Goal: Transaction & Acquisition: Purchase product/service

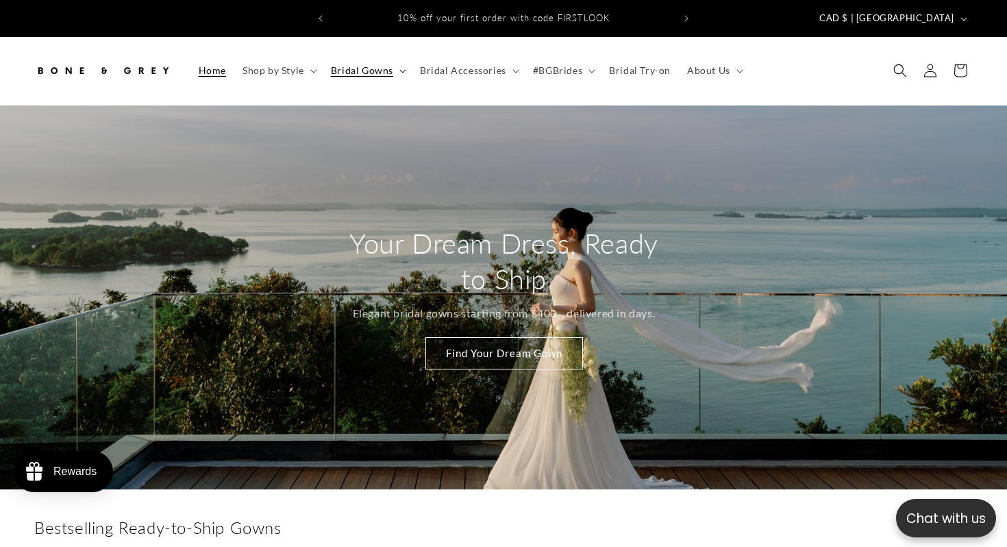
click at [367, 64] on span "Bridal Gowns" at bounding box center [362, 70] width 62 height 12
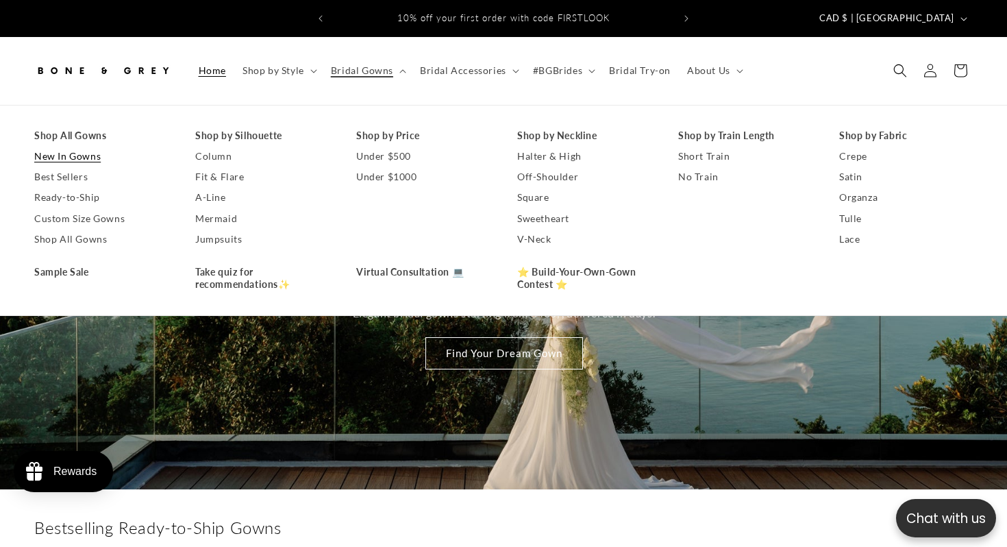
click at [84, 147] on link "New In Gowns" at bounding box center [101, 156] width 134 height 21
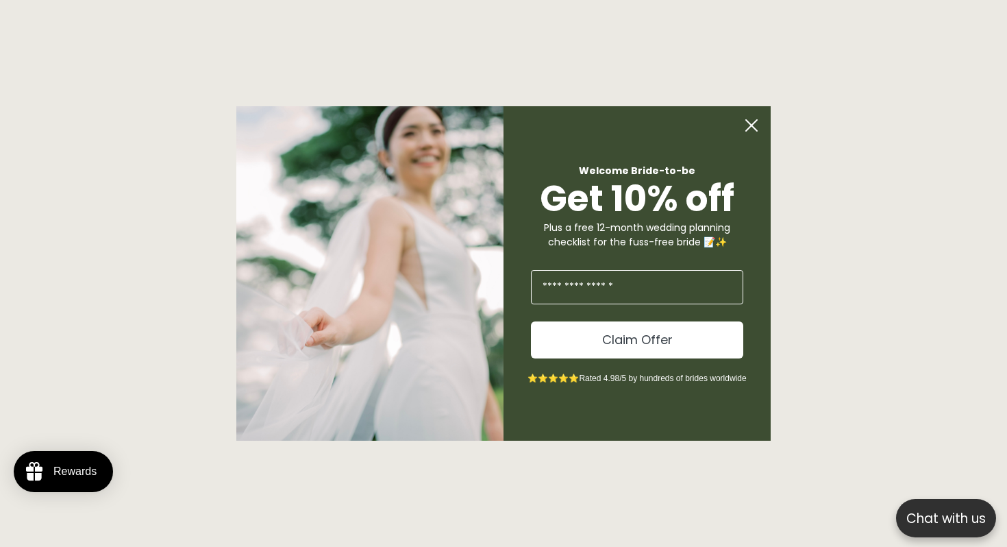
scroll to position [0, 682]
click at [757, 121] on circle "Close dialog" at bounding box center [752, 125] width 26 height 26
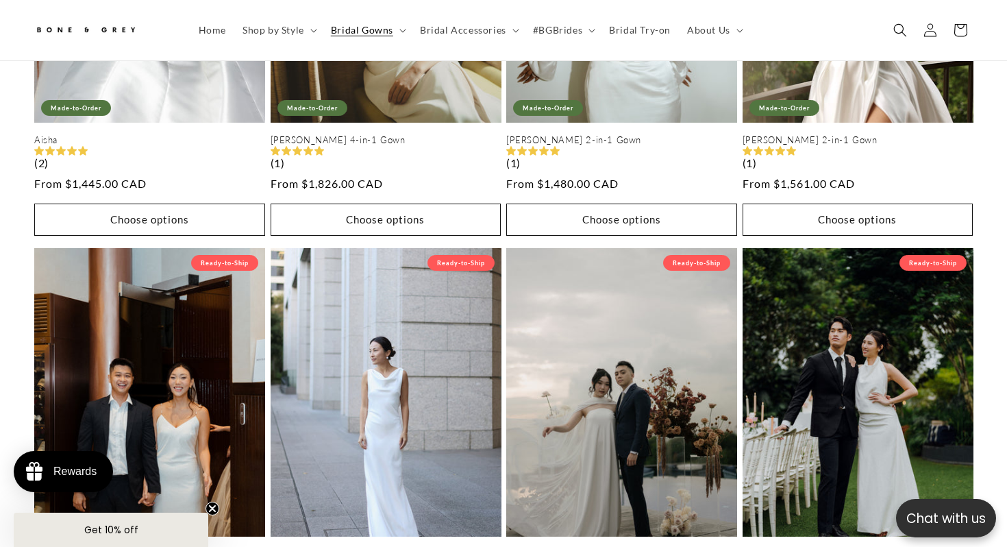
scroll to position [617, 0]
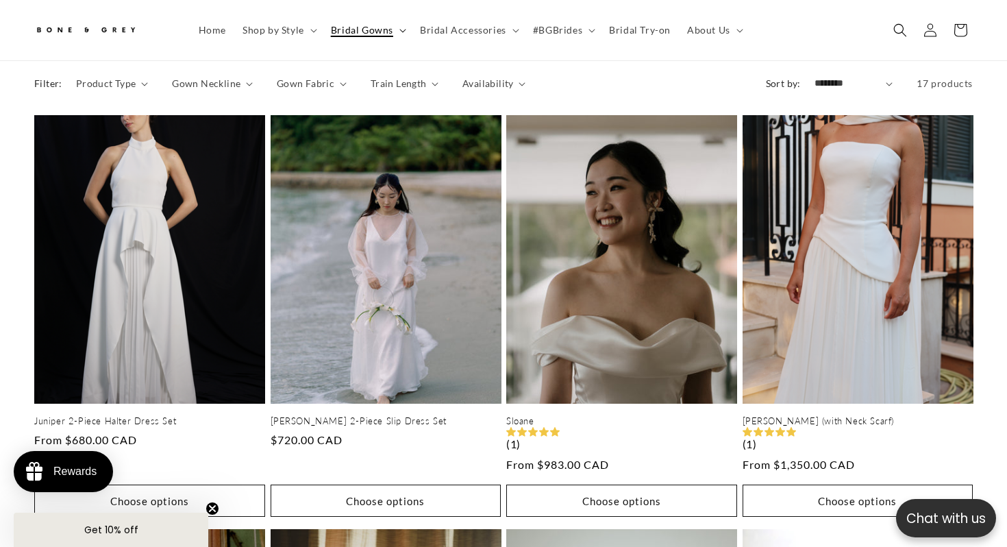
click at [396, 31] on summary "Bridal Gowns" at bounding box center [367, 30] width 89 height 29
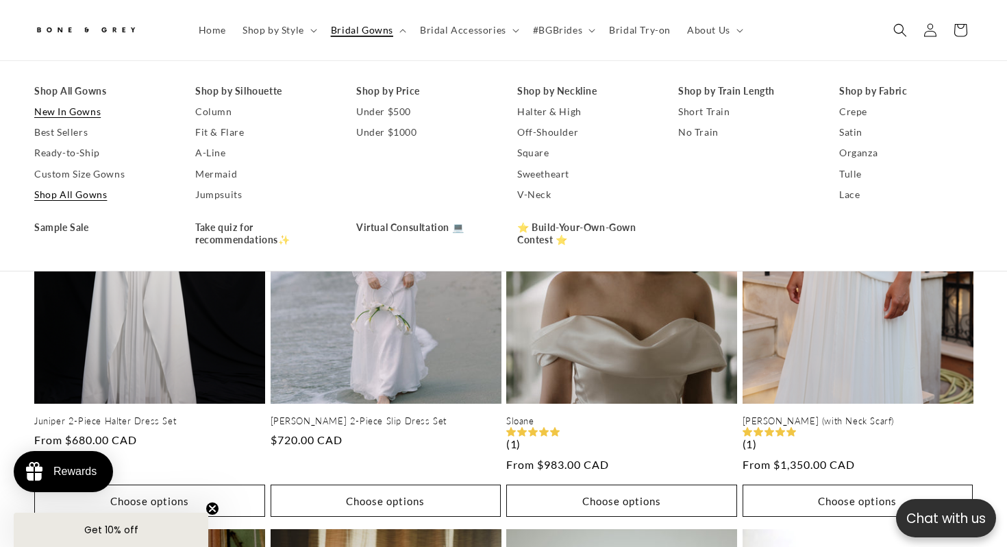
click at [67, 189] on link "Shop All Gowns" at bounding box center [101, 194] width 134 height 21
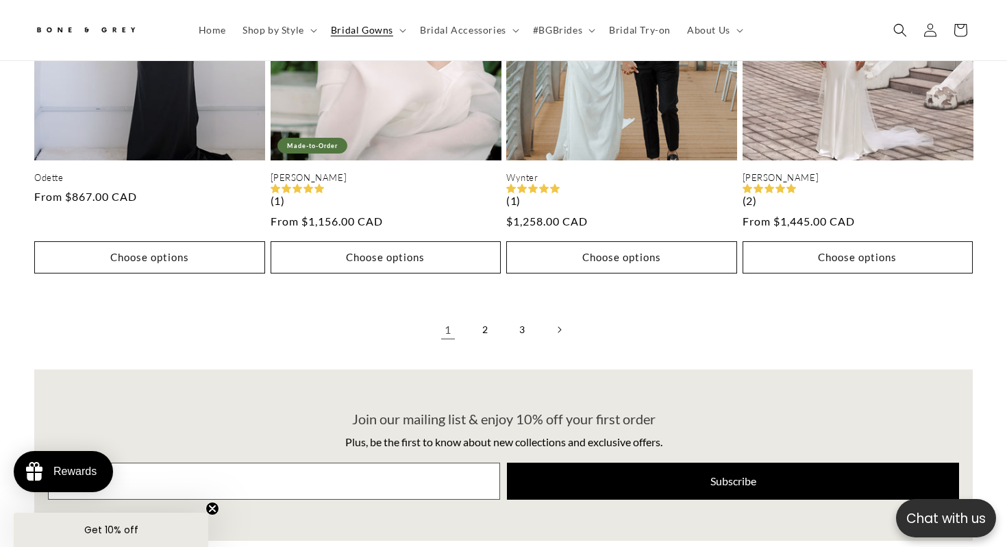
scroll to position [3491, 0]
click at [483, 314] on link "2" at bounding box center [485, 329] width 30 height 30
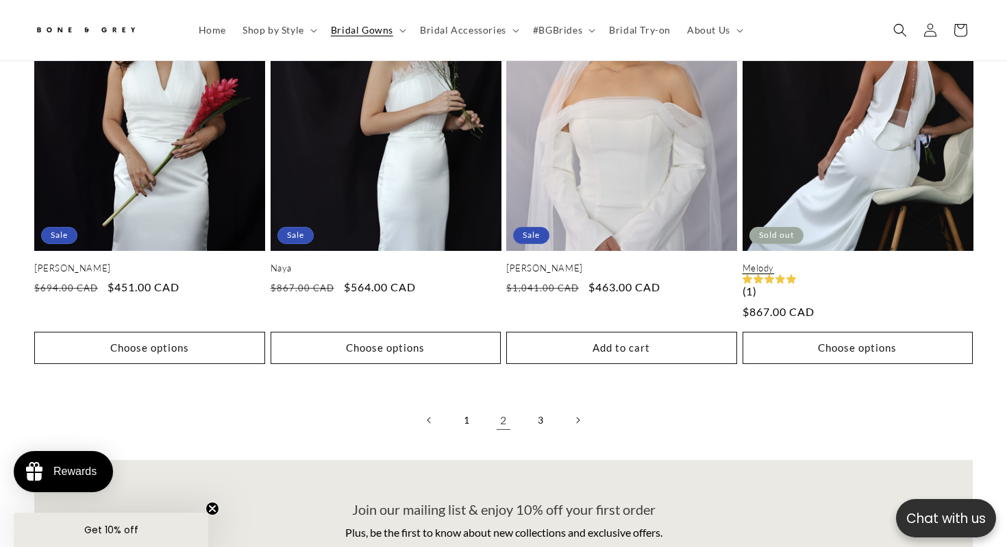
scroll to position [3515, 0]
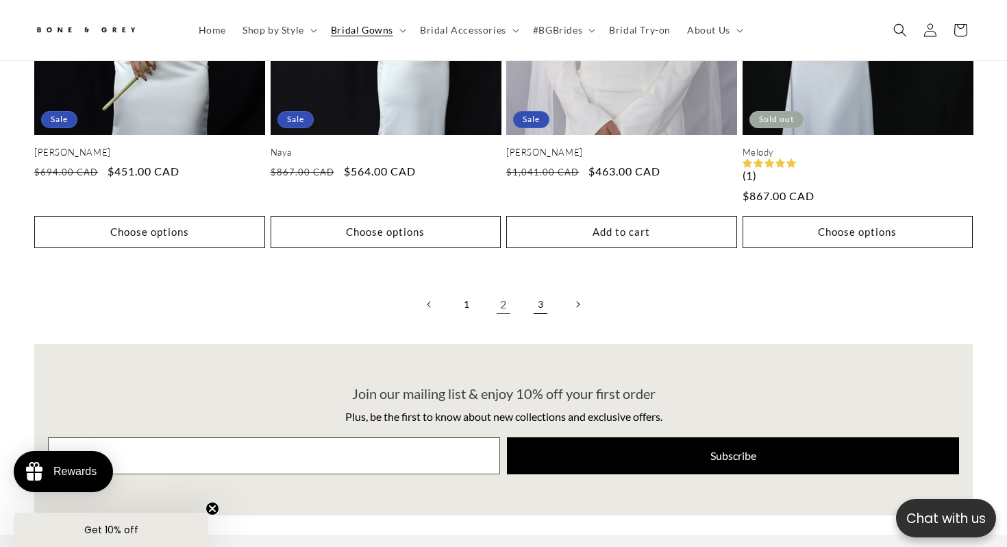
click at [538, 292] on link "3" at bounding box center [540, 304] width 30 height 30
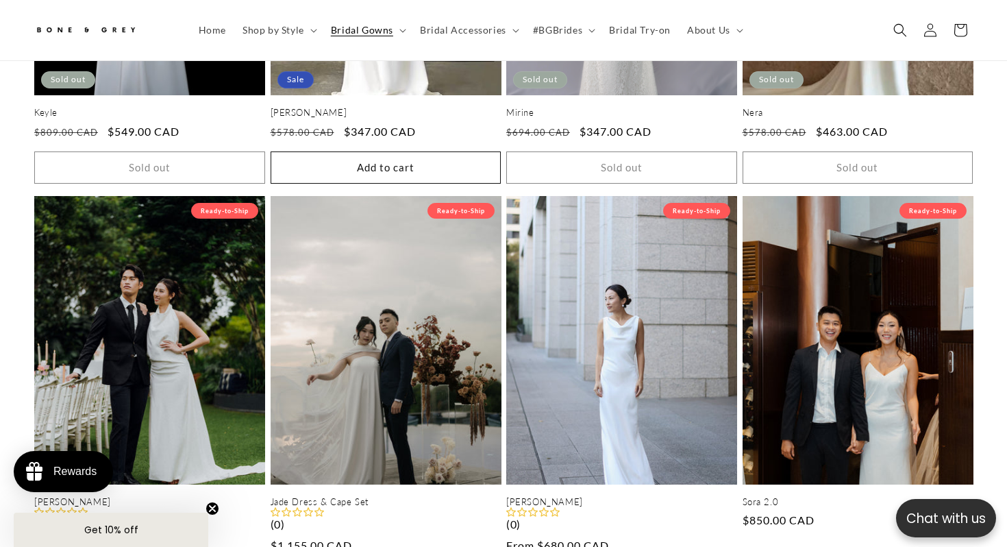
scroll to position [0, 341]
